Goal: Task Accomplishment & Management: Manage account settings

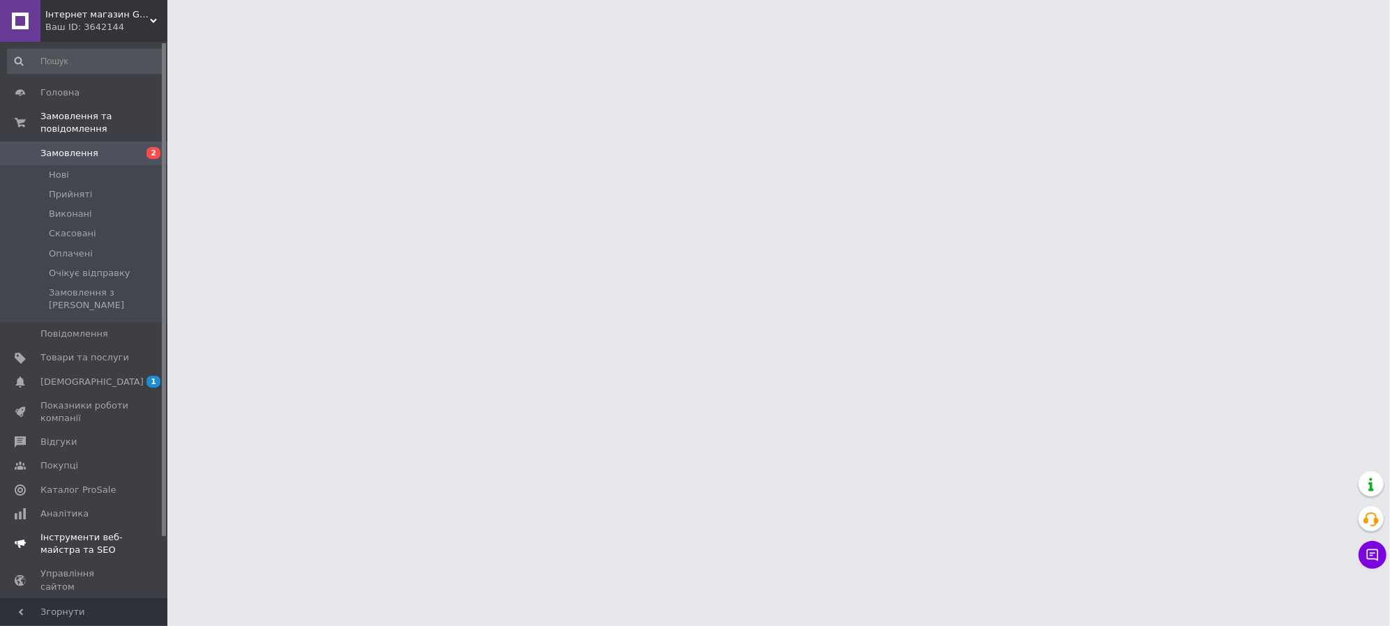
click at [65, 376] on span "[DEMOGRAPHIC_DATA]" at bounding box center [91, 382] width 103 height 13
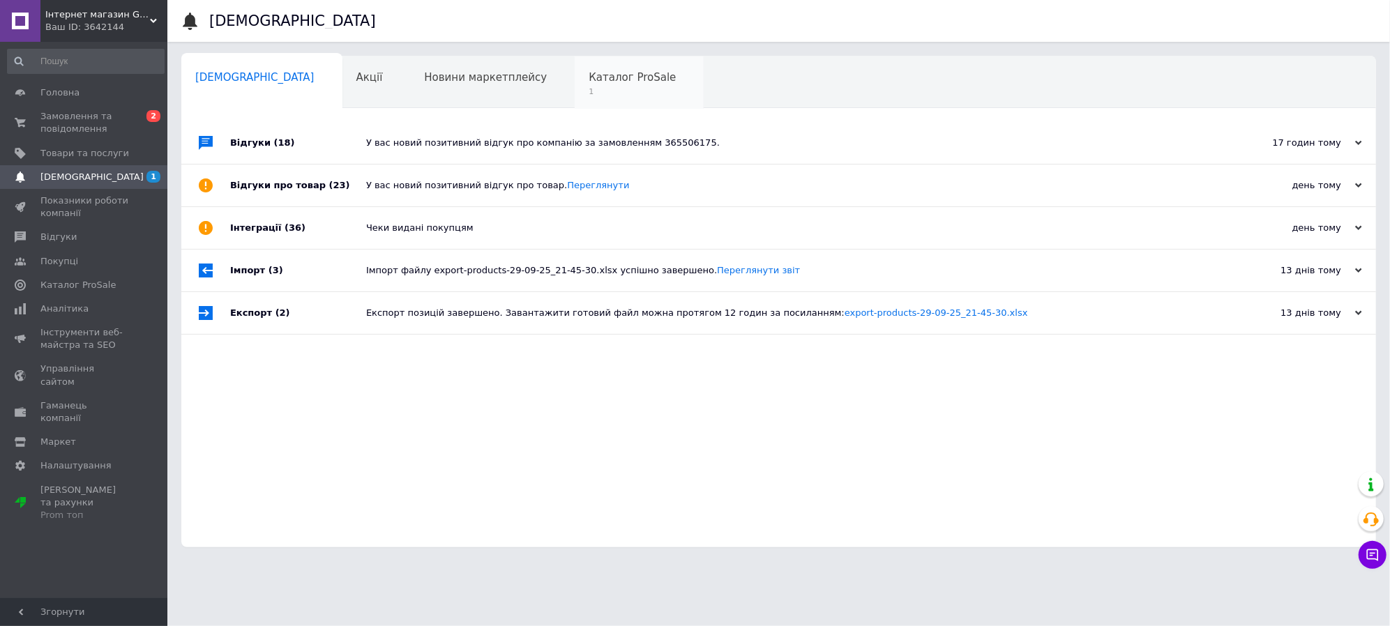
click at [574, 96] on div "Каталог ProSale 1" at bounding box center [638, 82] width 129 height 53
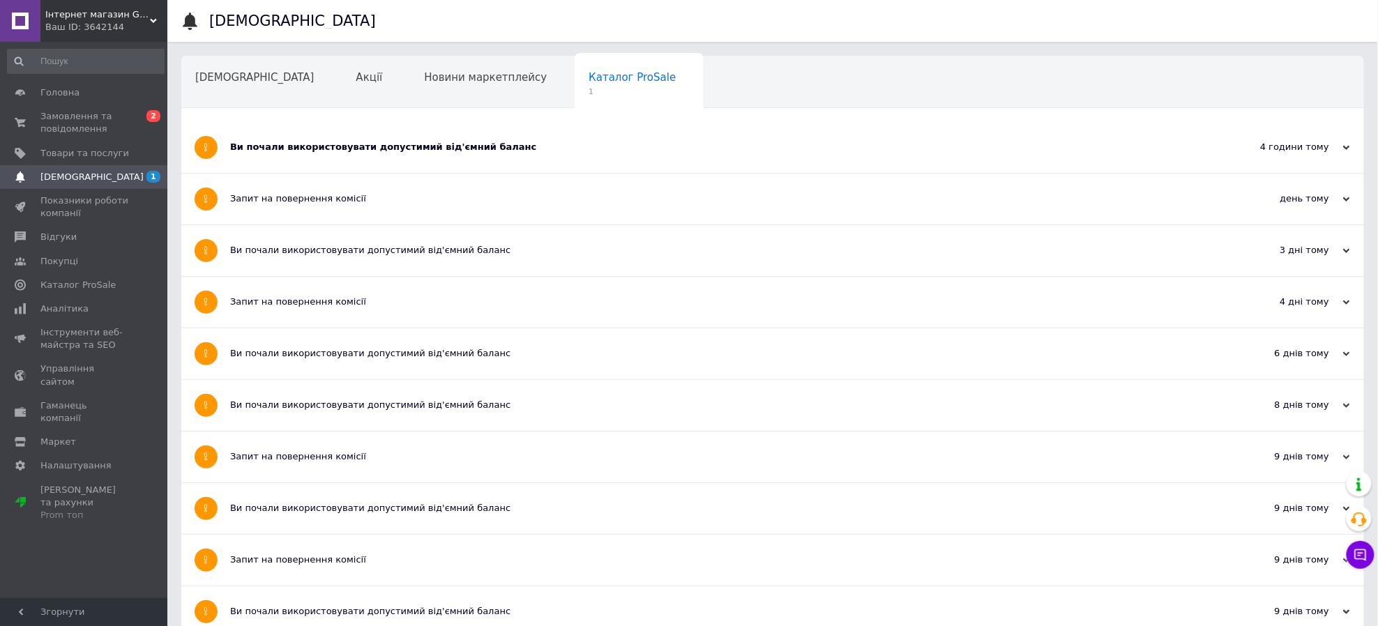
click at [420, 153] on div "Ви почали використовувати допустимий від'ємний баланс" at bounding box center [720, 147] width 980 height 13
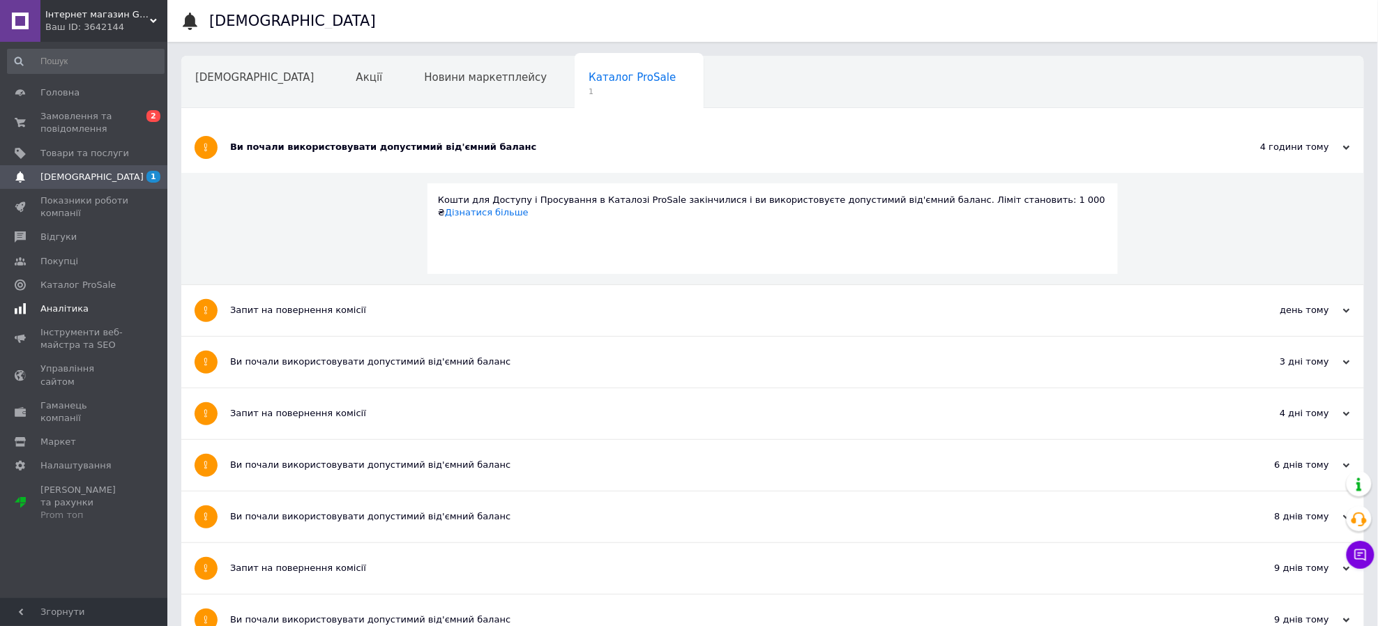
click at [116, 305] on span "Аналітика" at bounding box center [84, 309] width 89 height 13
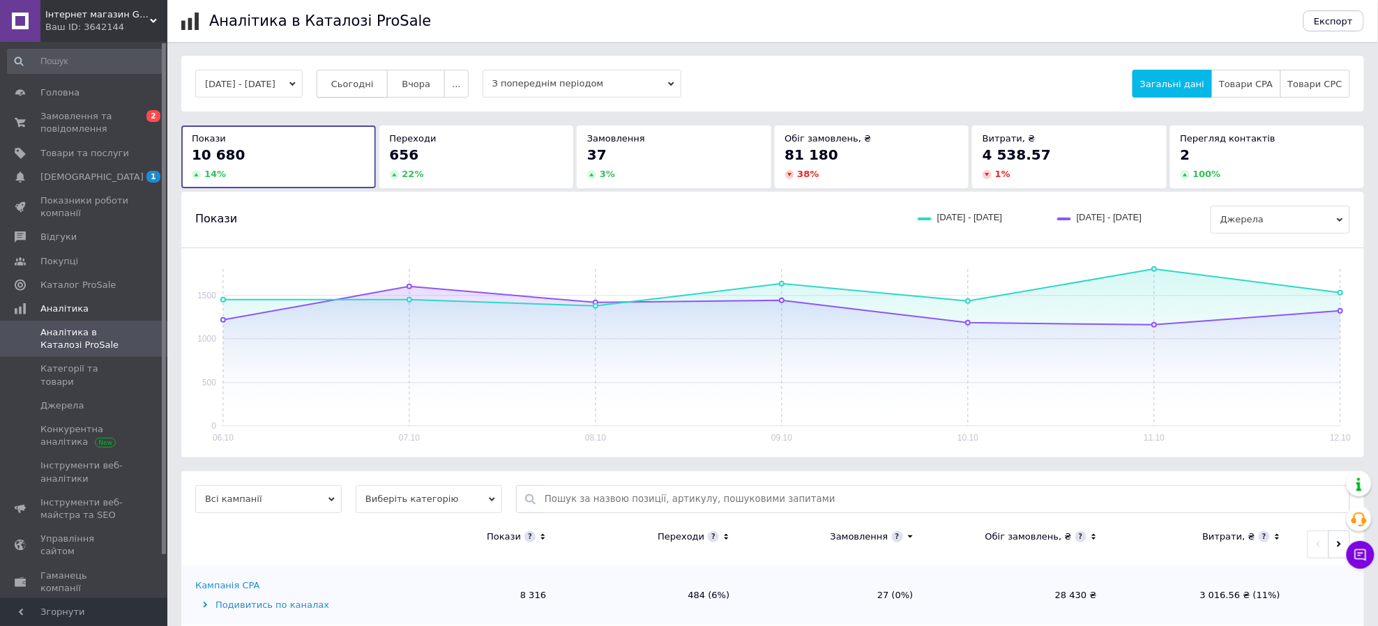
click at [358, 79] on span "Сьогодні" at bounding box center [352, 84] width 43 height 10
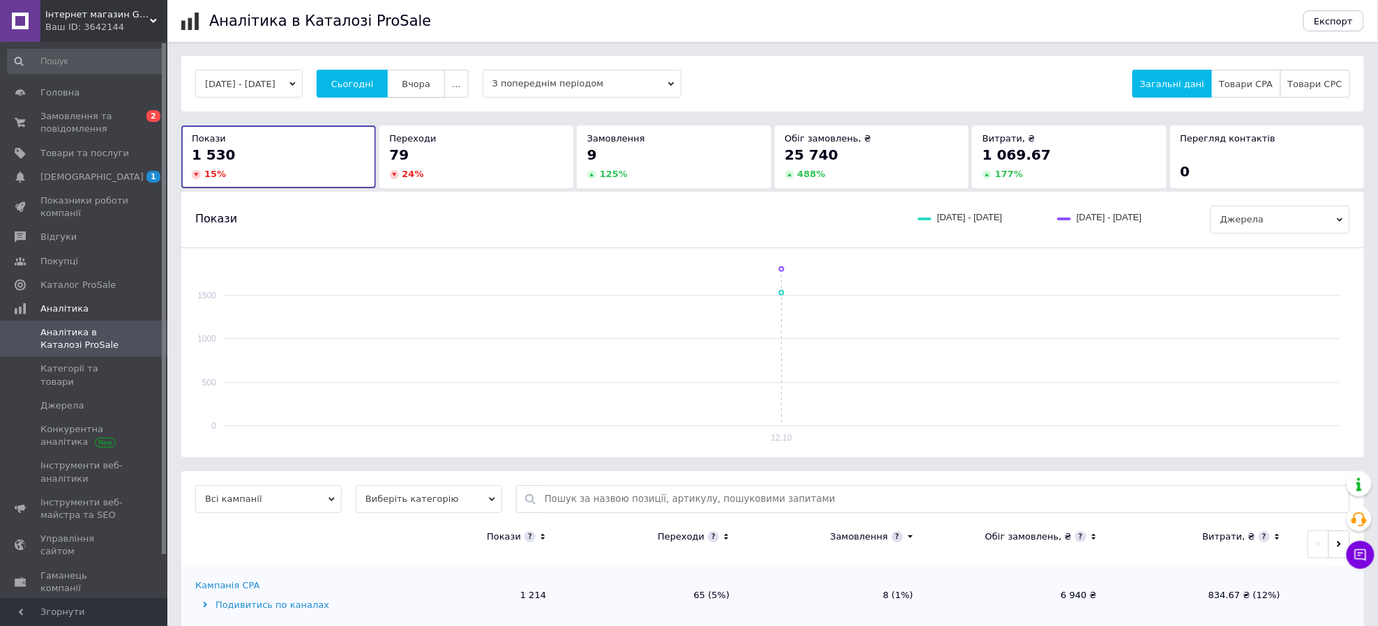
click at [427, 86] on span "Вчора" at bounding box center [416, 84] width 29 height 10
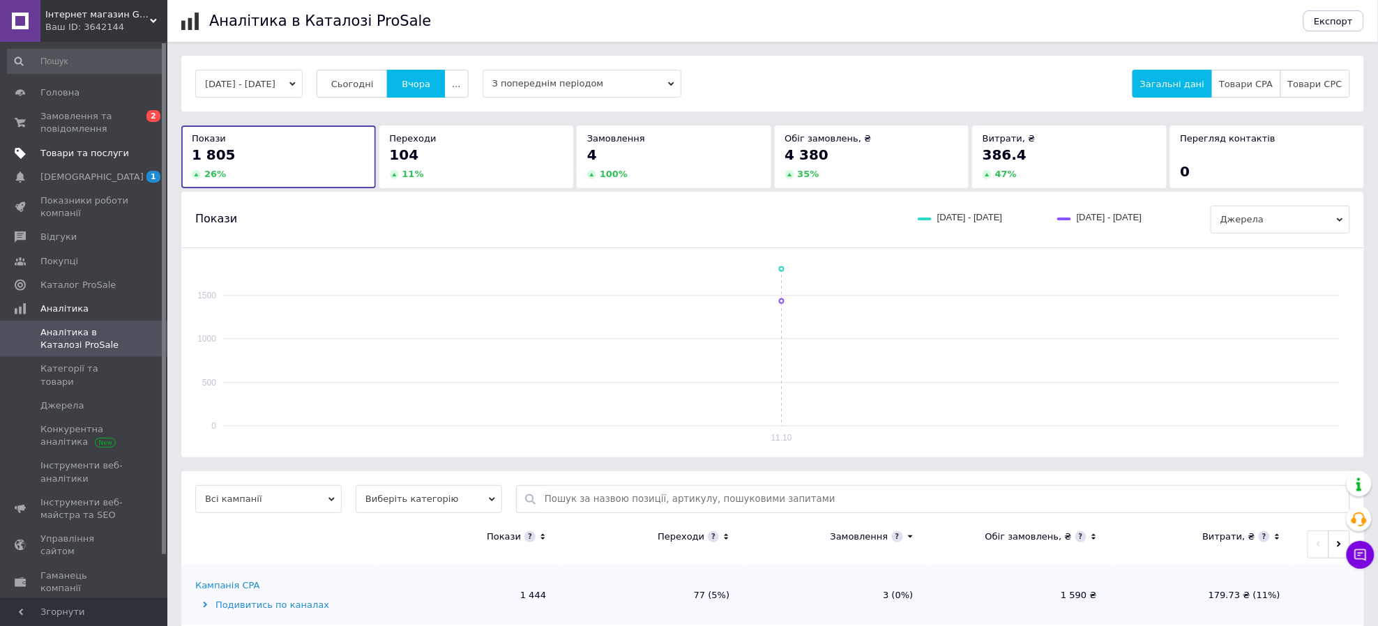
click at [139, 154] on span at bounding box center [148, 153] width 38 height 13
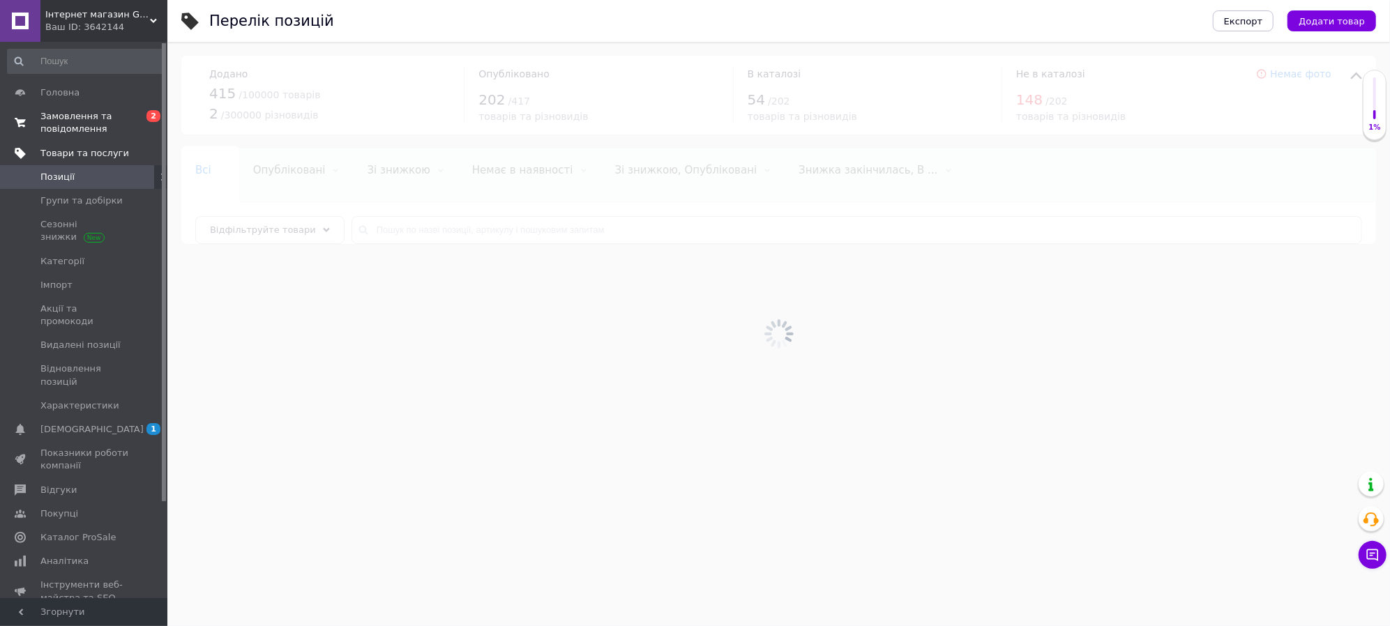
click at [121, 114] on span "Замовлення та повідомлення" at bounding box center [84, 122] width 89 height 25
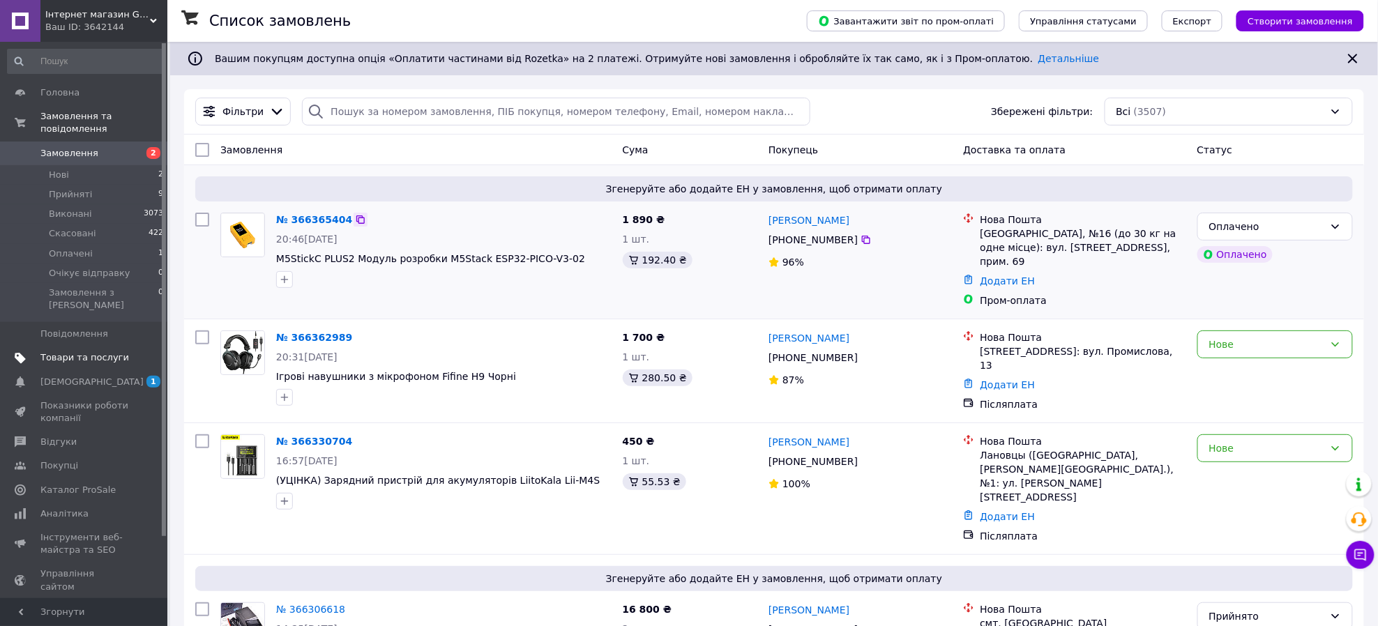
scroll to position [77, 0]
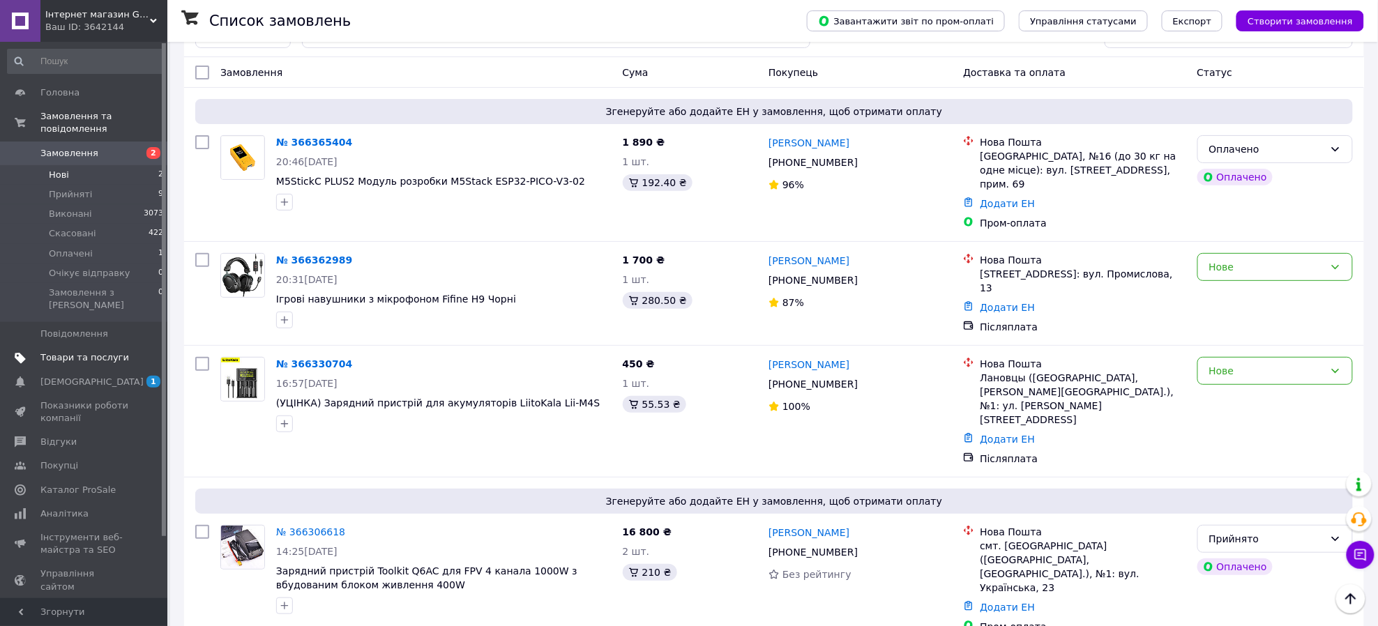
click at [70, 171] on li "Нові 2" at bounding box center [86, 175] width 172 height 20
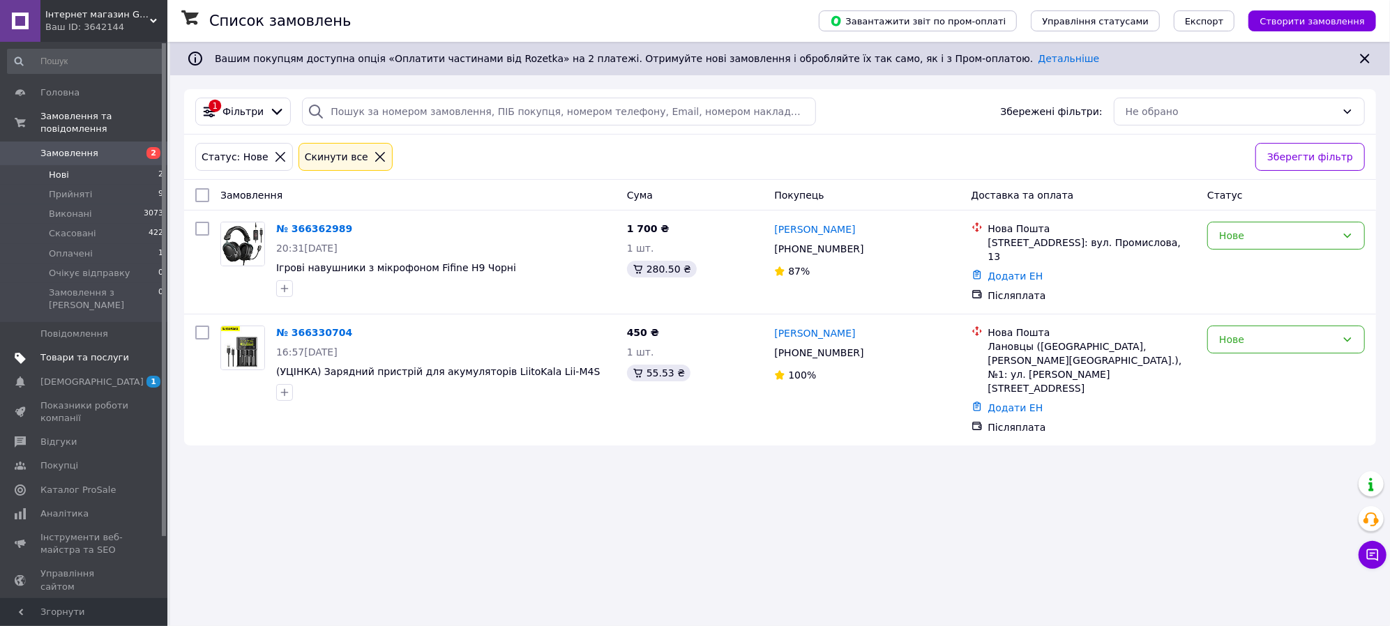
click at [68, 188] on span "Прийняті" at bounding box center [70, 194] width 43 height 13
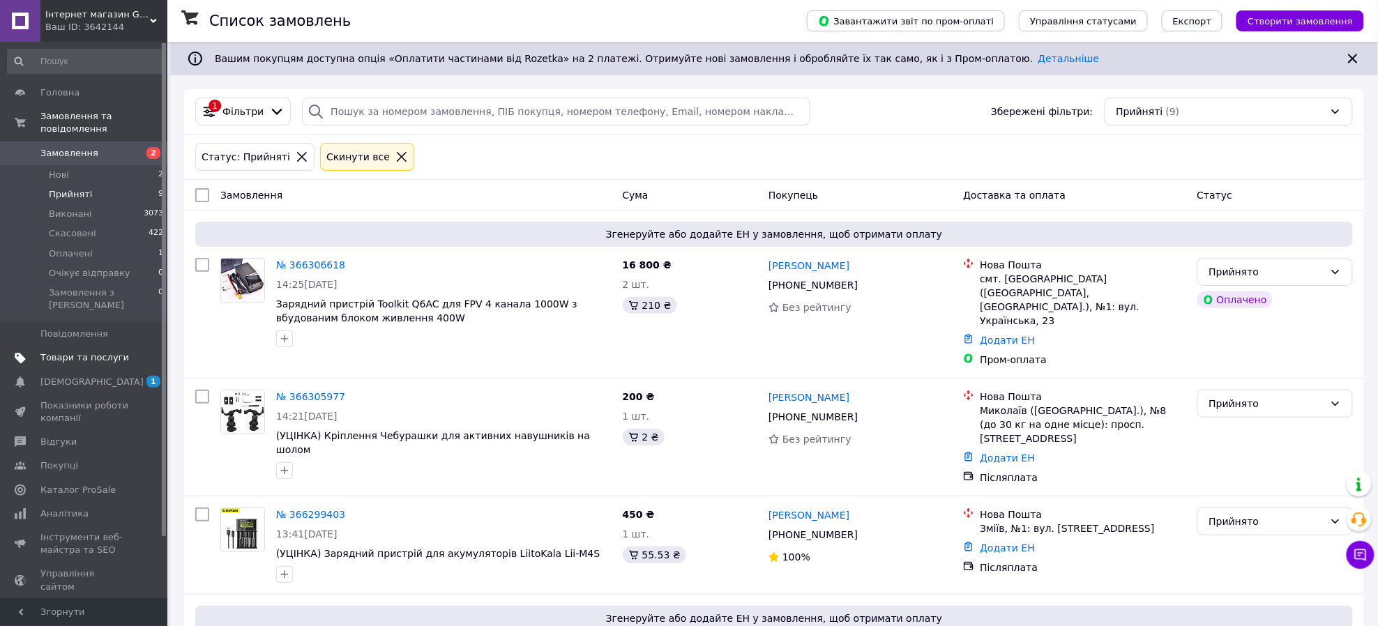
click at [100, 142] on link "Замовлення 2" at bounding box center [86, 154] width 172 height 24
